Goal: Find specific page/section: Find specific page/section

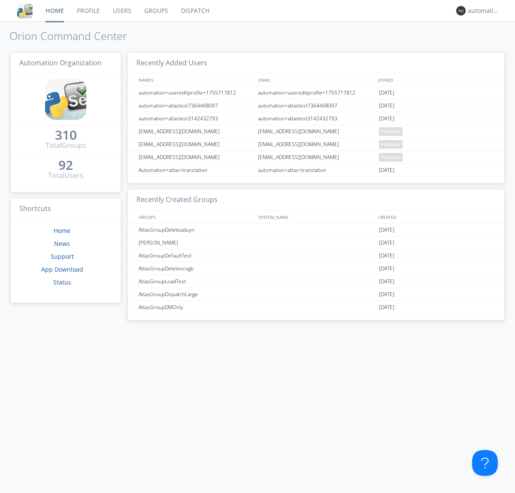
click at [195, 11] on link "Dispatch" at bounding box center [195, 10] width 41 height 21
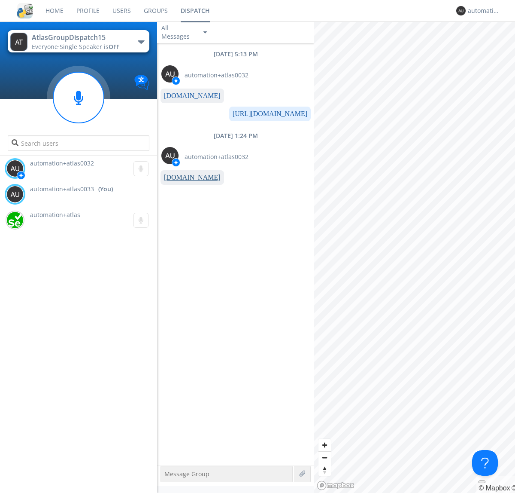
click at [188, 177] on link "www.orionlabs.io" at bounding box center [192, 177] width 57 height 7
type textarea "https://www.orionlabs.io"
click at [482, 11] on div "automation+atlas0033" at bounding box center [484, 10] width 32 height 9
